Goal: Transaction & Acquisition: Purchase product/service

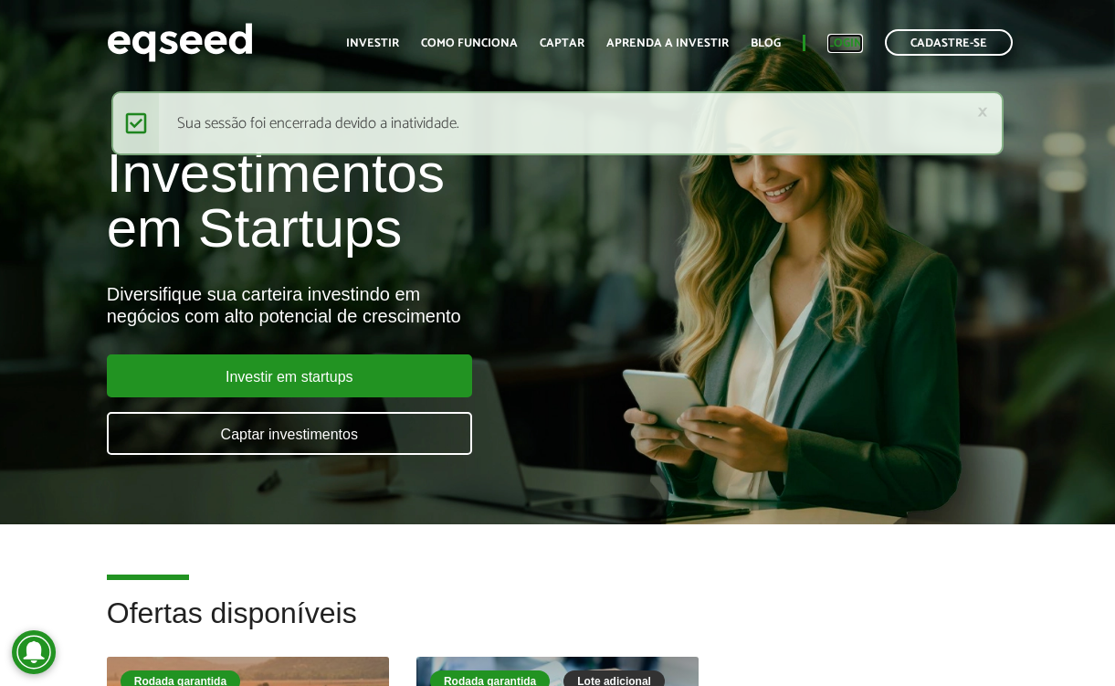
click at [848, 43] on link "Login" at bounding box center [845, 43] width 36 height 12
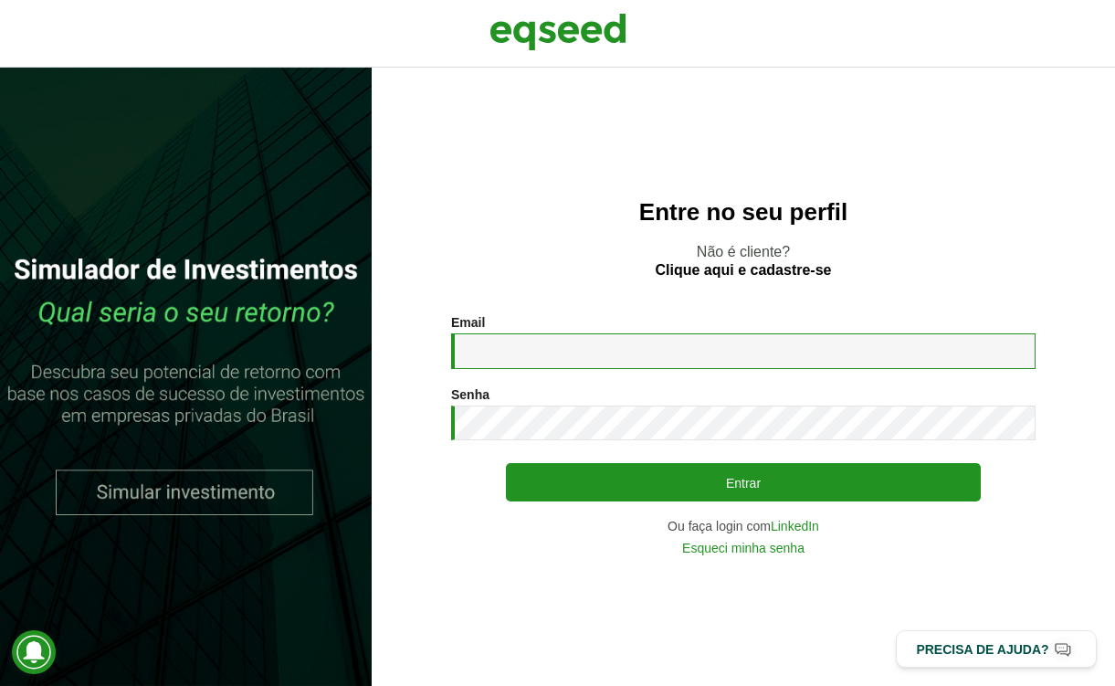
click at [599, 352] on input "Email *" at bounding box center [743, 351] width 584 height 36
type input "**********"
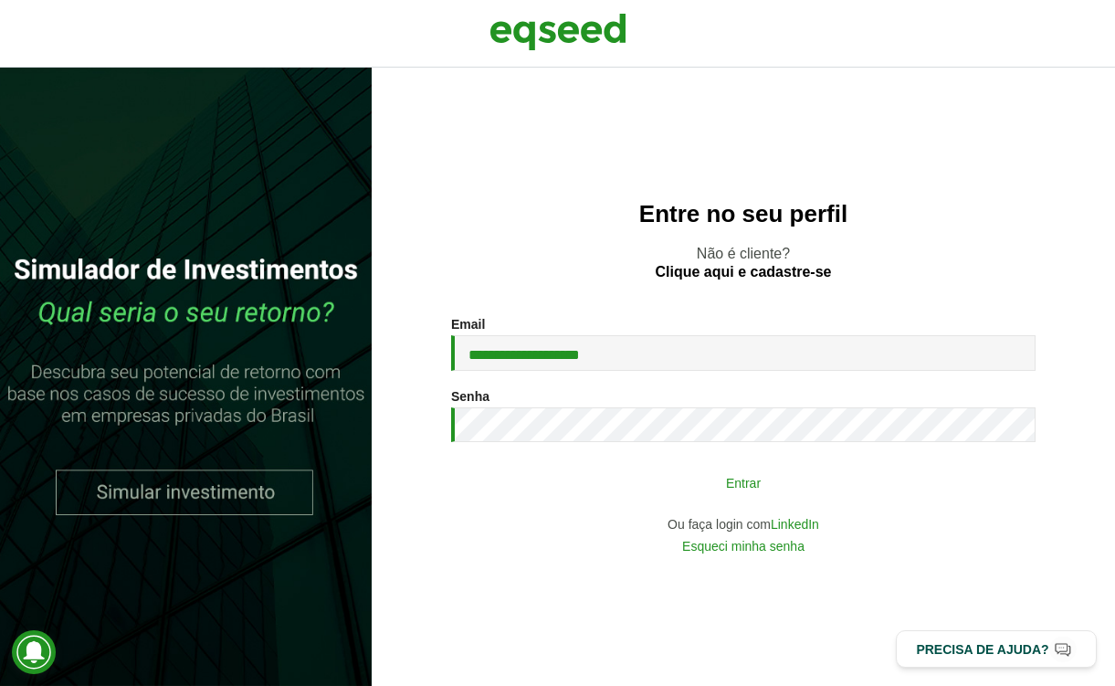
click at [754, 479] on button "Entrar" at bounding box center [743, 482] width 475 height 35
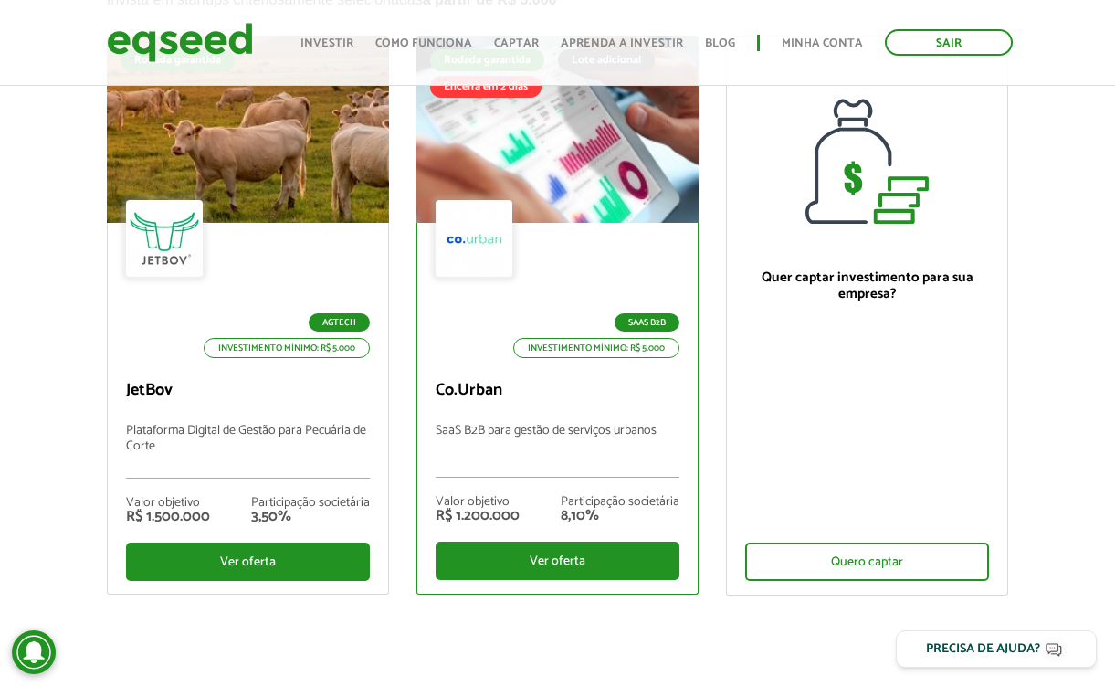
scroll to position [186, 0]
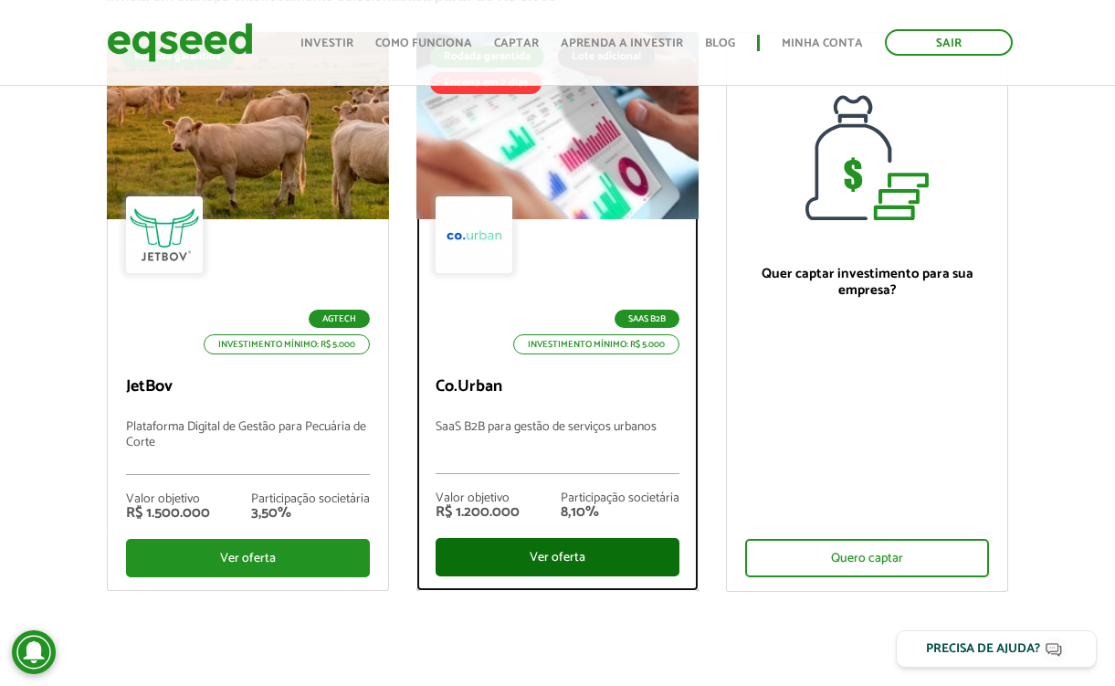
click at [594, 554] on div "Ver oferta" at bounding box center [557, 557] width 244 height 38
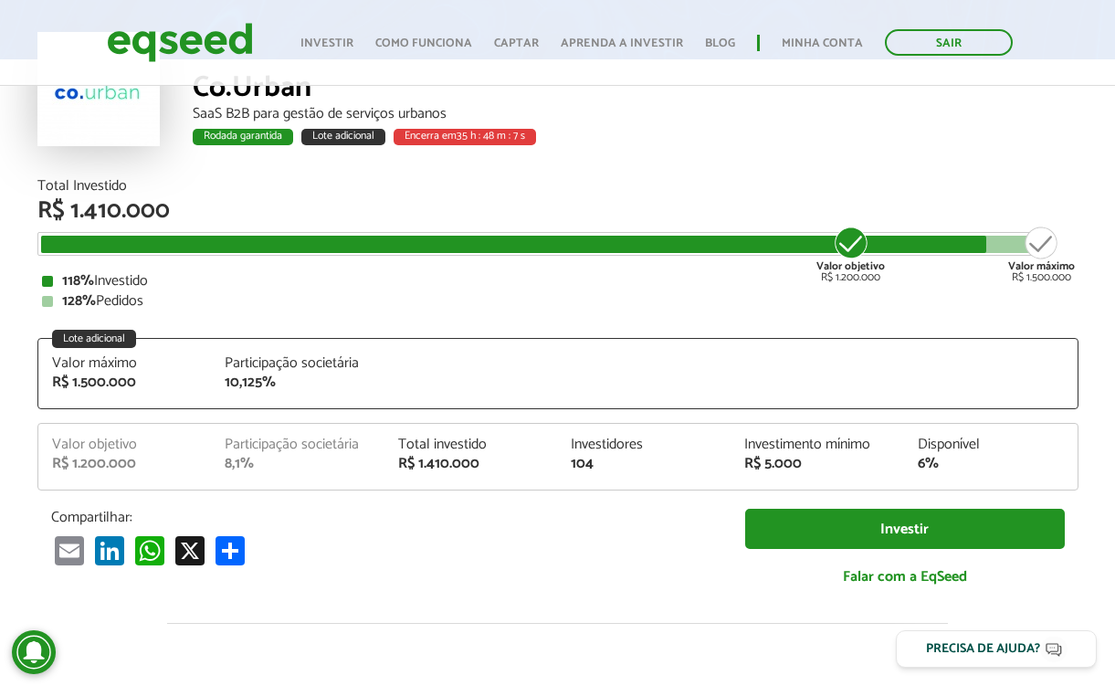
scroll to position [134, 0]
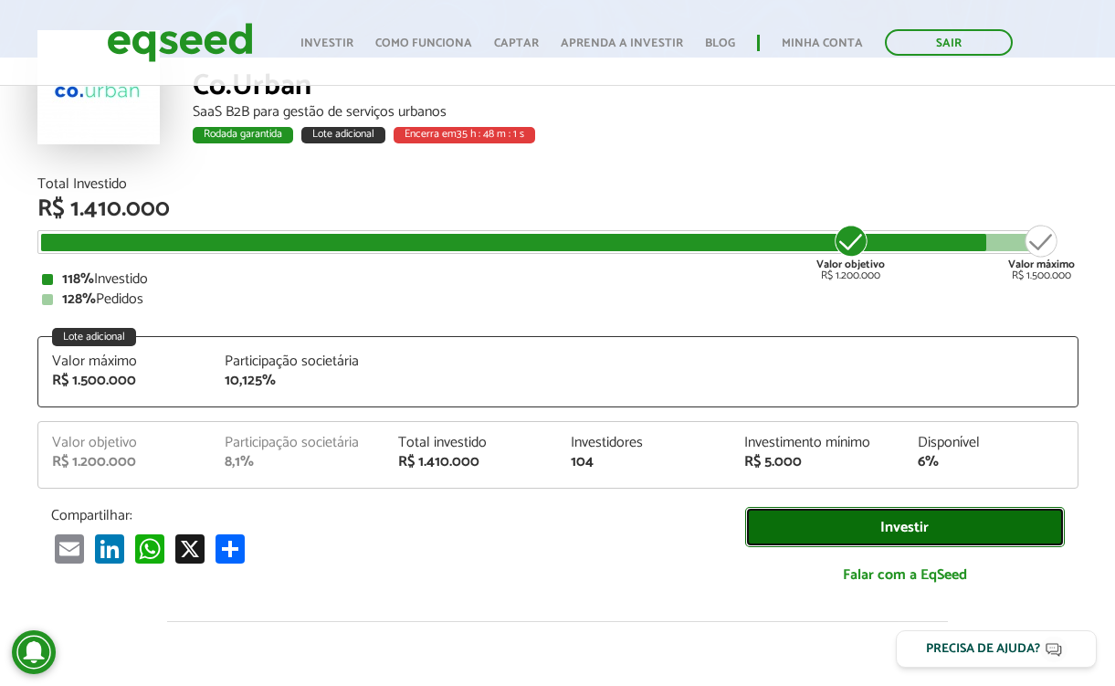
click at [941, 520] on link "Investir" at bounding box center [905, 527] width 320 height 41
